Goal: Task Accomplishment & Management: Manage account settings

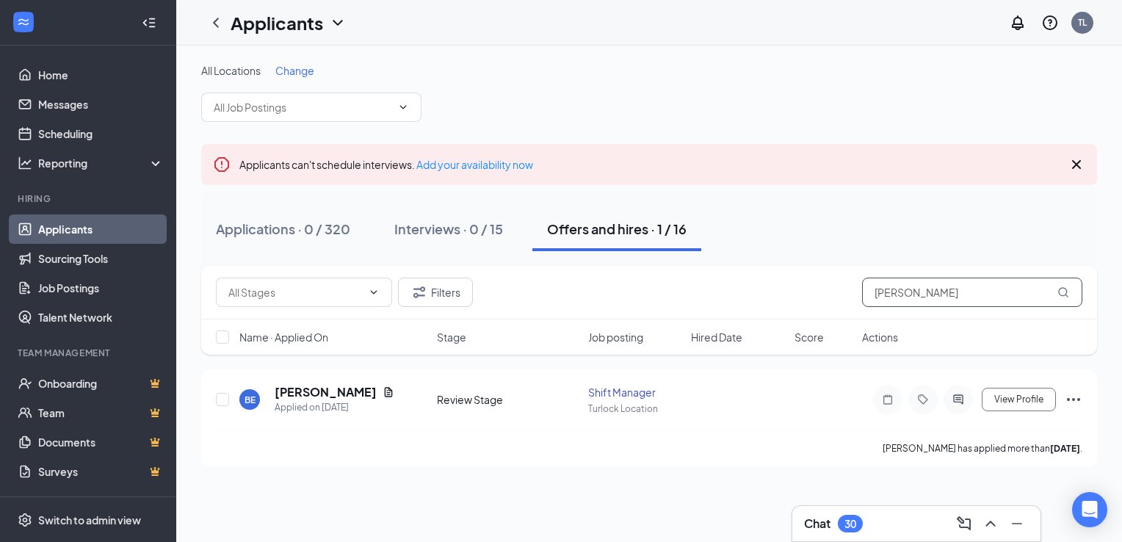
drag, startPoint x: 920, startPoint y: 296, endPoint x: 784, endPoint y: 309, distance: 136.5
click at [784, 309] on div "Filters [PERSON_NAME]" at bounding box center [649, 293] width 896 height 54
type input "nataly"
click at [385, 389] on icon "Document" at bounding box center [389, 392] width 8 height 10
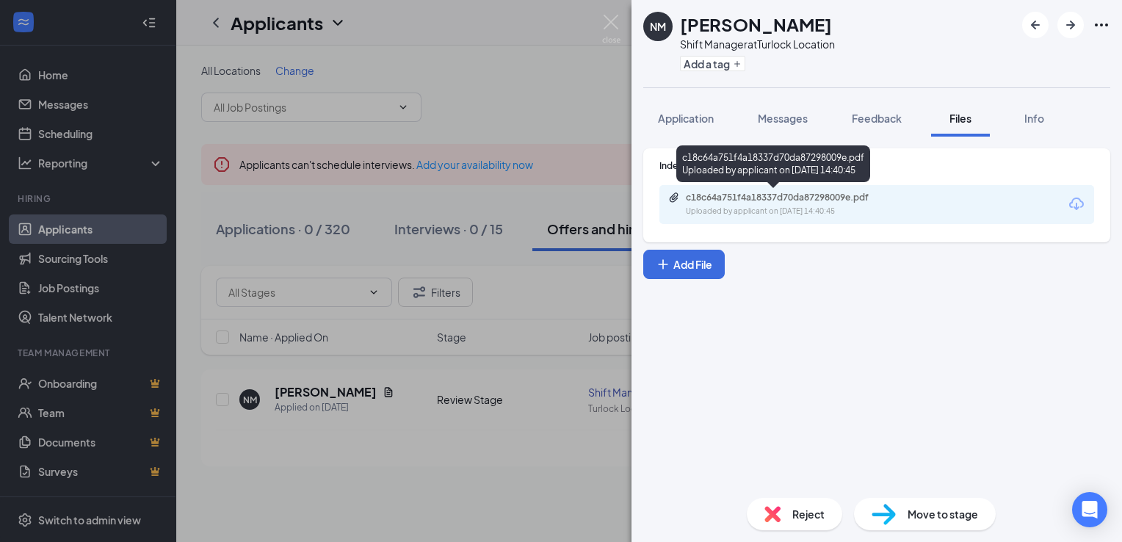
click at [770, 192] on div "c18c64a751f4a18337d70da87298009e.pdf" at bounding box center [789, 198] width 206 height 12
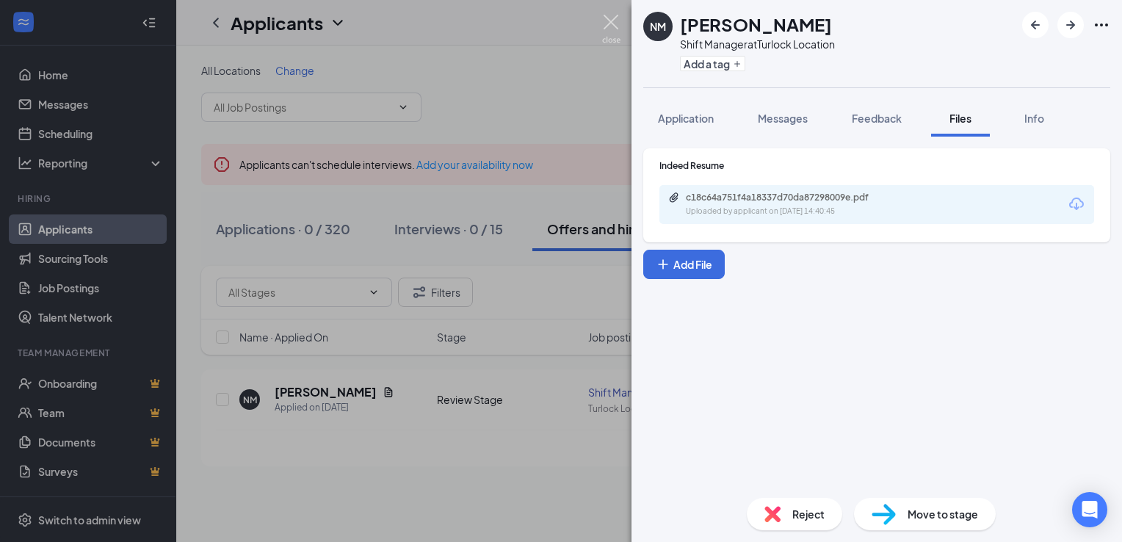
click at [613, 19] on img at bounding box center [611, 29] width 18 height 29
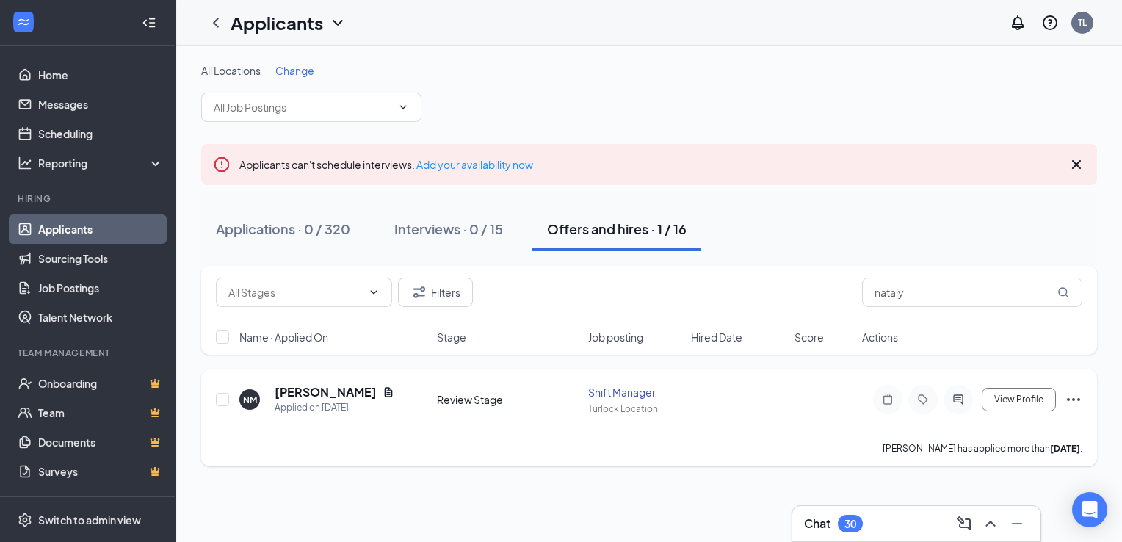
click at [627, 396] on div "Shift Manager" at bounding box center [635, 392] width 95 height 15
